Goal: Information Seeking & Learning: Find specific fact

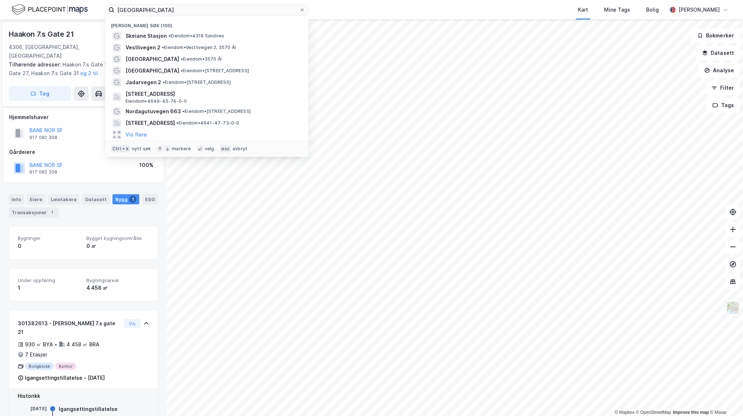
click at [123, 10] on input "[GEOGRAPHIC_DATA]" at bounding box center [206, 9] width 185 height 11
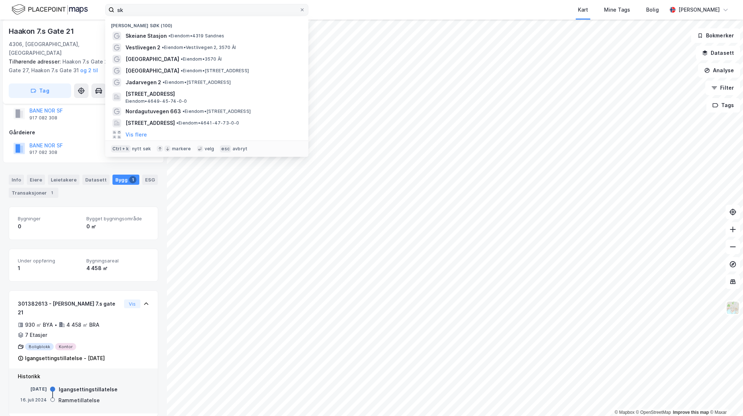
type input "s"
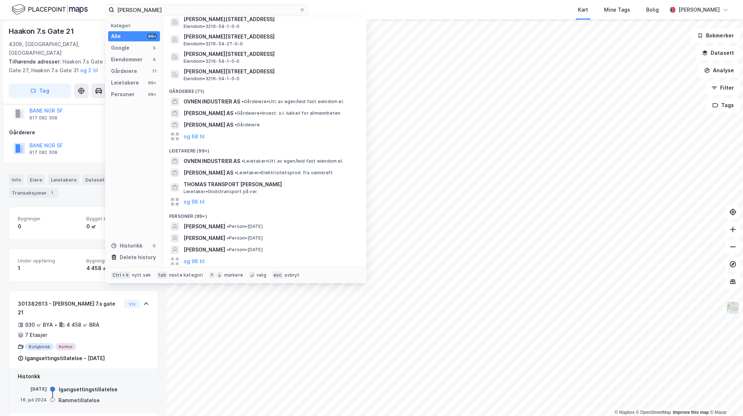
scroll to position [77, 0]
type input "[PERSON_NAME]"
click at [263, 226] on span "• Person • [DATE]" at bounding box center [245, 226] width 36 height 6
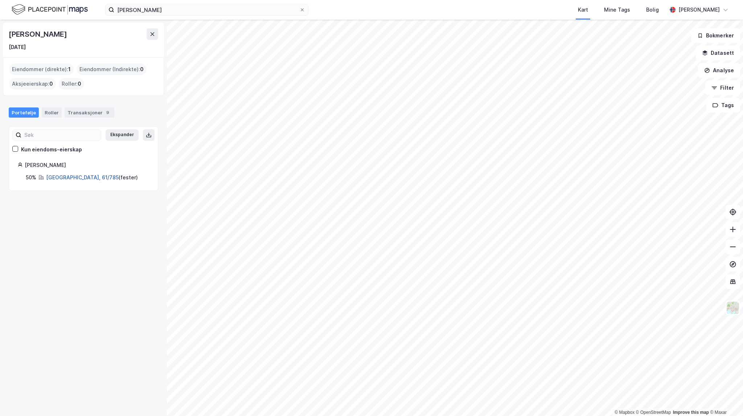
click at [90, 179] on link "[GEOGRAPHIC_DATA], 61/785" at bounding box center [82, 177] width 73 height 6
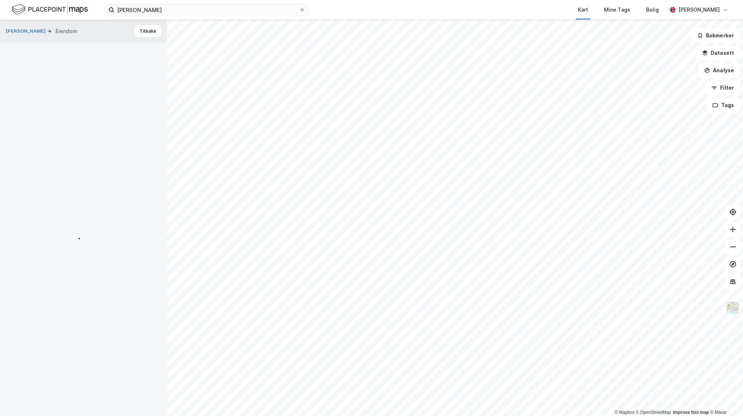
scroll to position [15, 0]
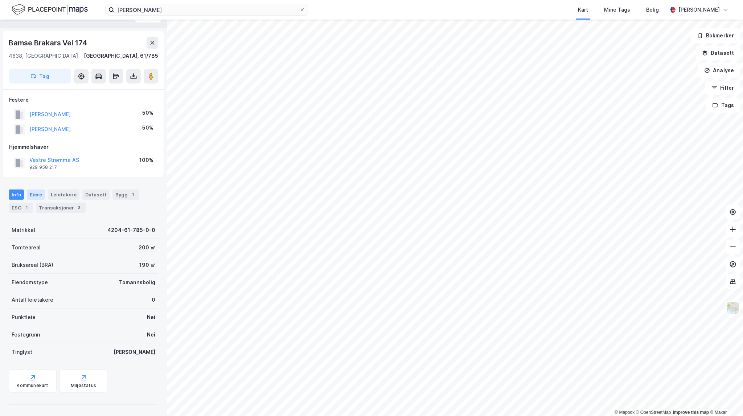
click at [39, 190] on div "Eiere" at bounding box center [36, 194] width 18 height 10
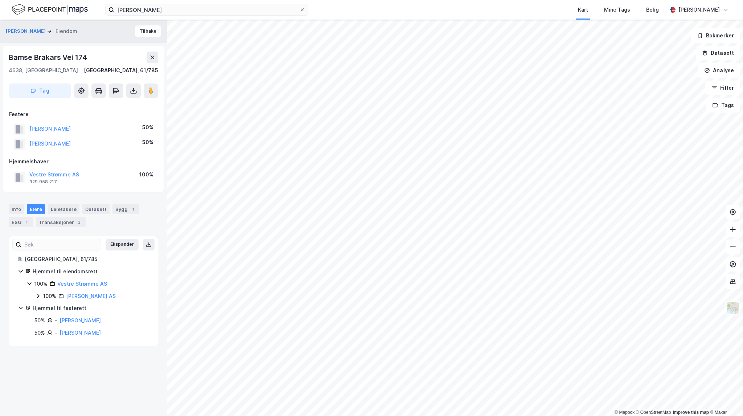
click at [37, 296] on icon at bounding box center [38, 296] width 6 height 6
click at [86, 332] on link "[PERSON_NAME]" at bounding box center [80, 333] width 41 height 6
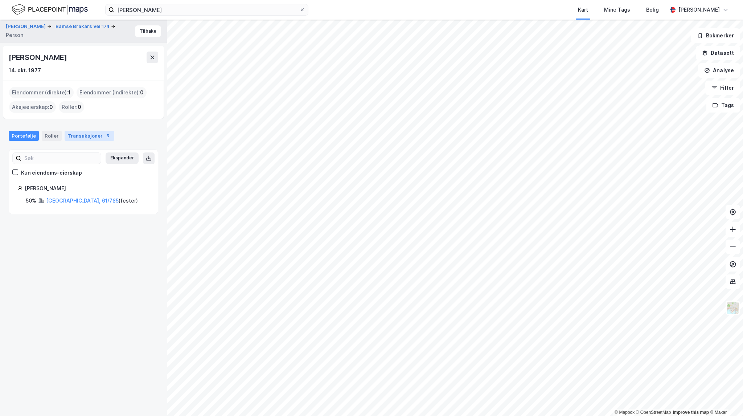
click at [81, 134] on div "Transaksjoner 5" at bounding box center [90, 136] width 50 height 10
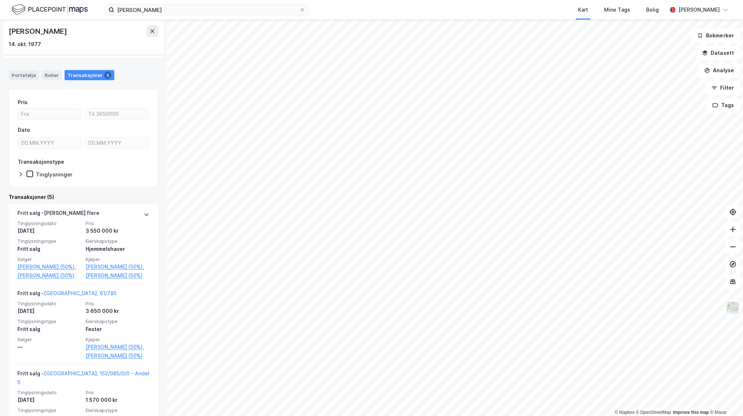
scroll to position [73, 0]
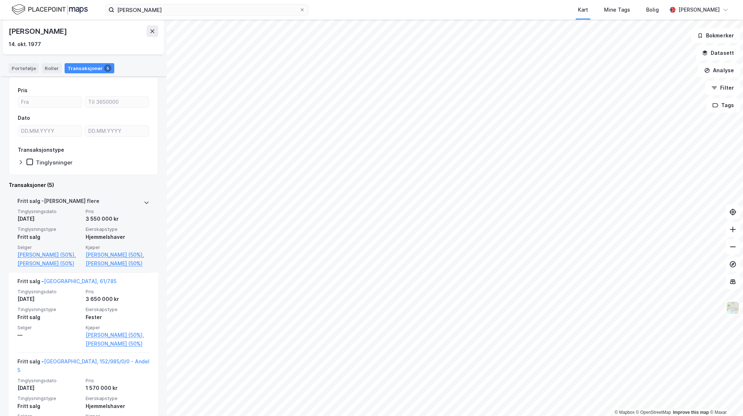
click at [128, 224] on div "Tinglysningsdato [DATE] Pris 3 550 000 kr Tinglysningstype Fritt salg Eierskaps…" at bounding box center [83, 238] width 132 height 60
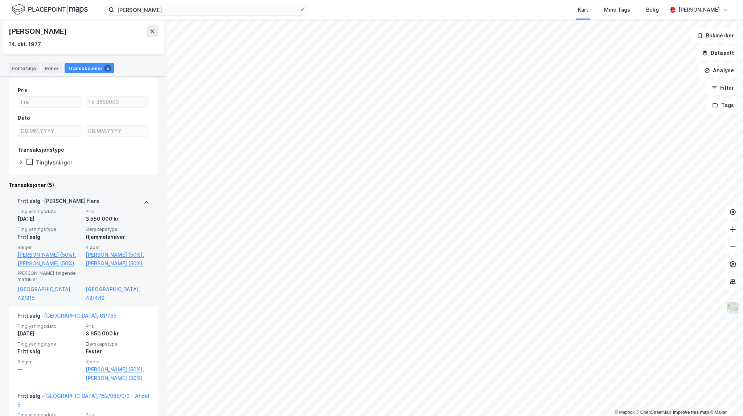
click at [125, 222] on div "3 550 000 kr" at bounding box center [118, 218] width 64 height 9
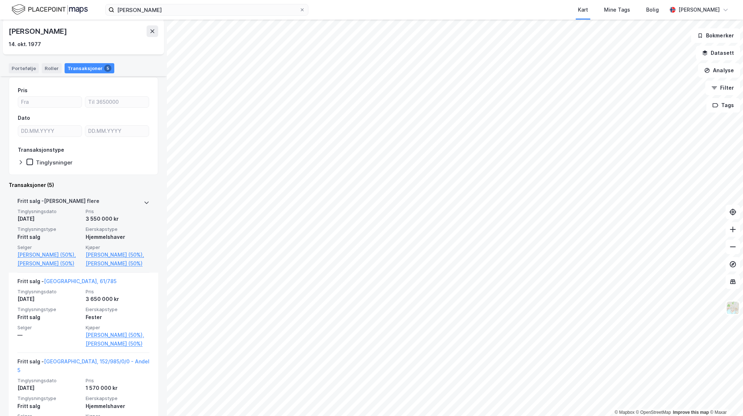
click at [125, 222] on div "3 550 000 kr" at bounding box center [118, 218] width 64 height 9
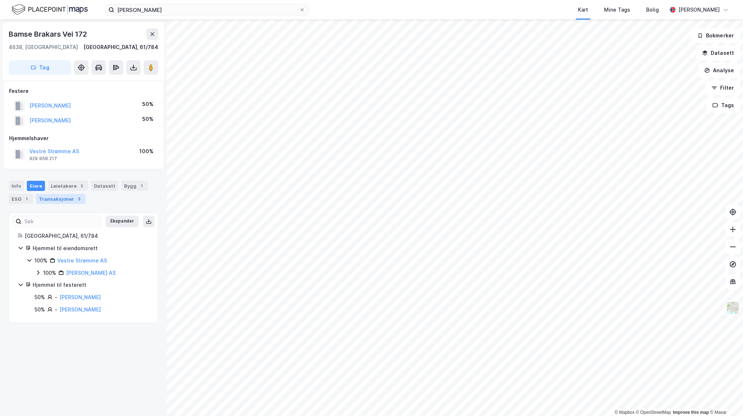
click at [74, 202] on div "Transaksjoner 3" at bounding box center [61, 199] width 50 height 10
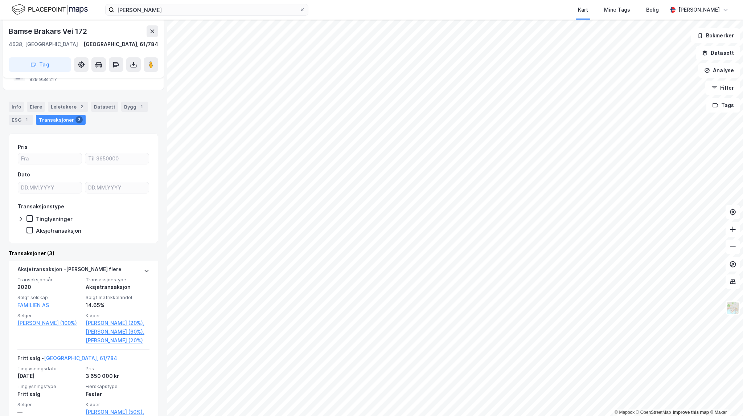
scroll to position [109, 0]
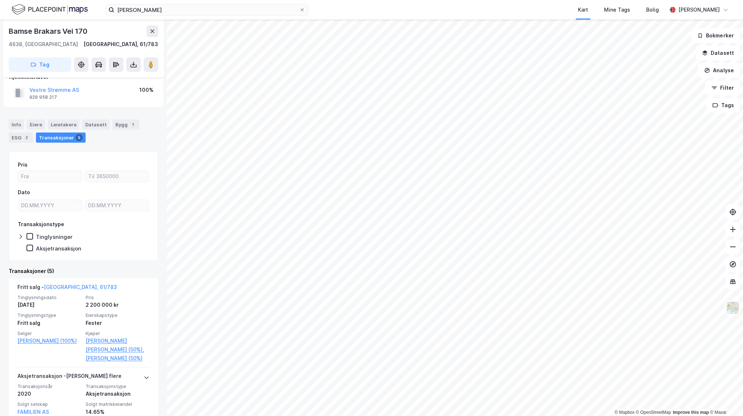
scroll to position [73, 0]
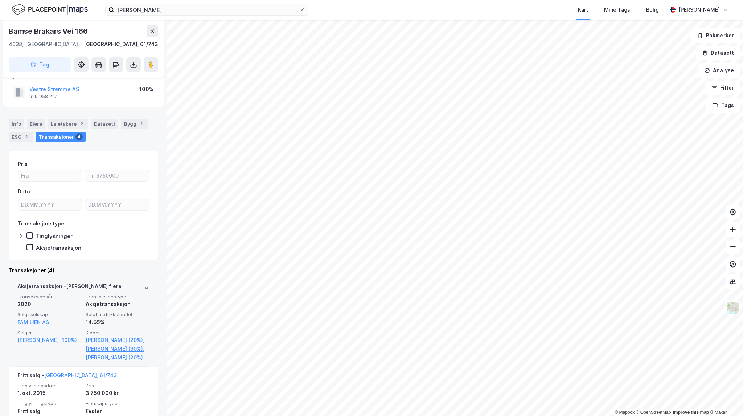
scroll to position [73, 0]
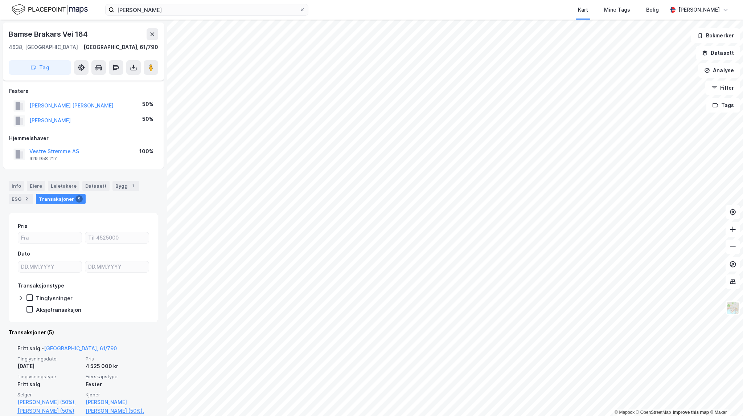
scroll to position [36, 0]
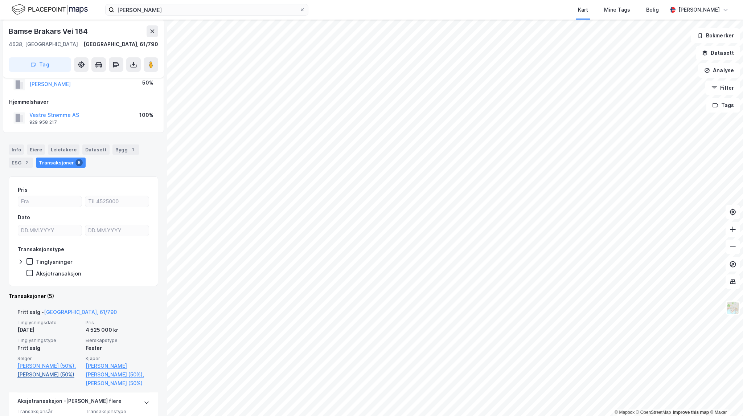
click at [44, 376] on link "[PERSON_NAME] (50%)" at bounding box center [49, 374] width 64 height 9
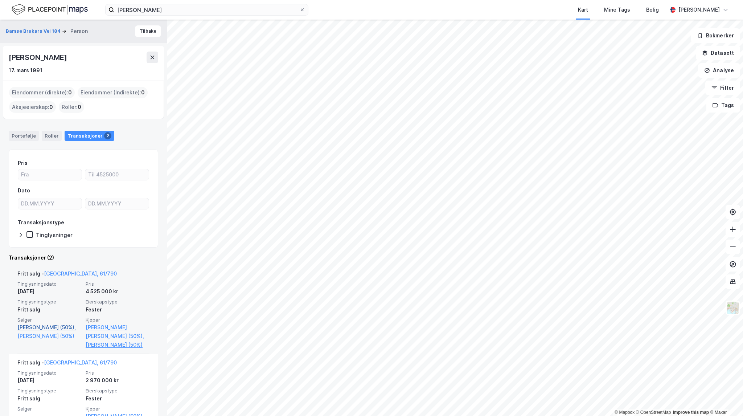
click at [36, 326] on link "[PERSON_NAME] (50%)," at bounding box center [49, 327] width 64 height 9
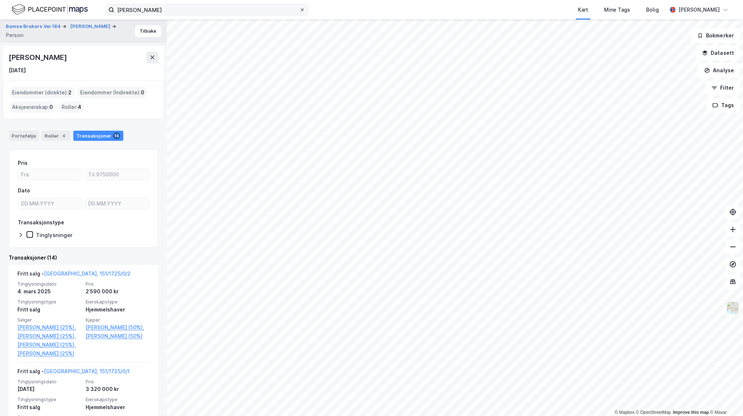
click at [301, 12] on div at bounding box center [302, 10] width 4 height 6
click at [299, 12] on input "[PERSON_NAME]" at bounding box center [206, 9] width 185 height 11
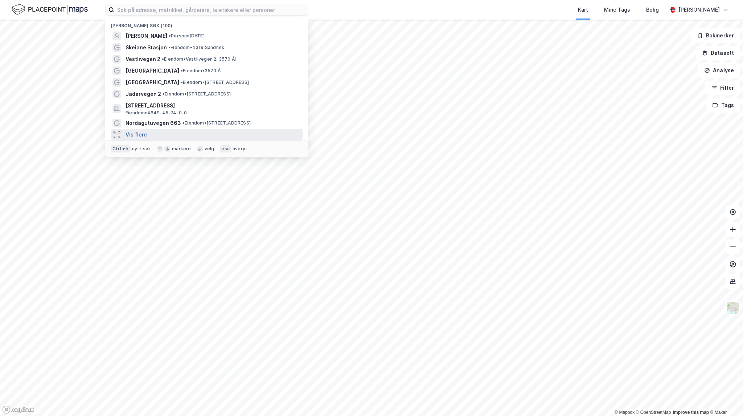
click at [133, 137] on button "Vis flere" at bounding box center [136, 134] width 21 height 9
